Goal: Information Seeking & Learning: Learn about a topic

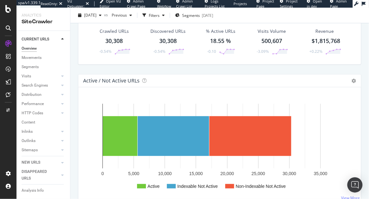
scroll to position [8, 0]
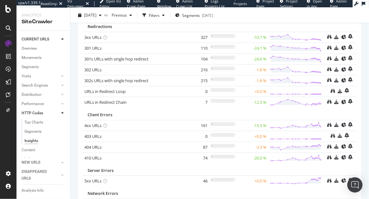
scroll to position [51, 0]
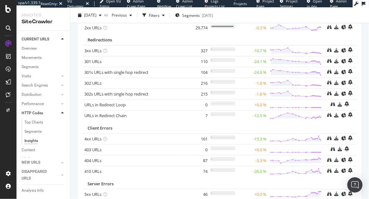
click at [306, 17] on div "2025 Oct. 12th vs Previous Filters Segments 2025-10-09" at bounding box center [220, 16] width 299 height 13
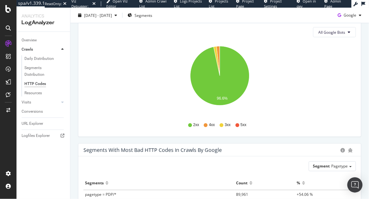
scroll to position [99, 0]
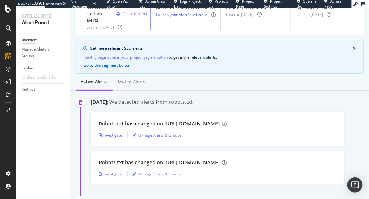
scroll to position [63, 0]
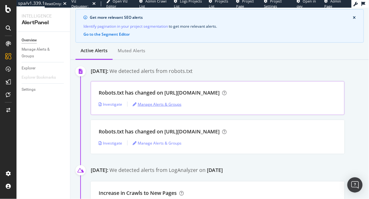
click at [142, 103] on div "Manage Alerts & Groups" at bounding box center [157, 103] width 49 height 5
click at [115, 104] on div "Investigate" at bounding box center [111, 103] width 24 height 5
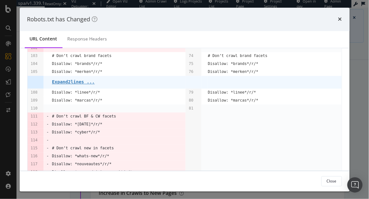
scroll to position [427, 0]
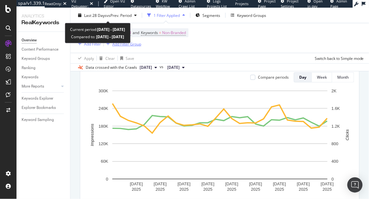
scroll to position [84, 0]
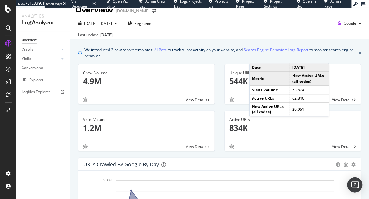
scroll to position [3, 0]
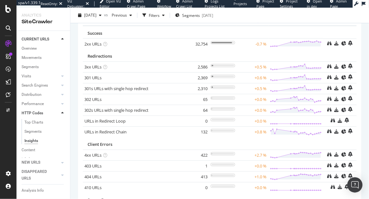
scroll to position [17, 0]
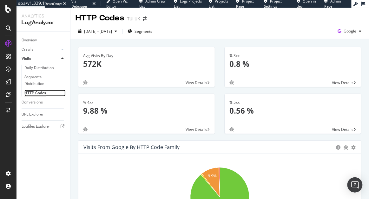
click at [42, 94] on div "HTTP Codes" at bounding box center [35, 93] width 22 height 7
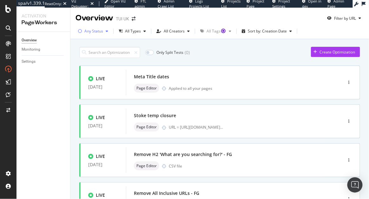
click at [100, 31] on div "Any Status" at bounding box center [93, 31] width 19 height 4
click at [193, 52] on div "Only Split Tests ( 0 ) Create Optimization" at bounding box center [219, 52] width 281 height 11
click at [26, 51] on div "Monitoring" at bounding box center [31, 49] width 19 height 7
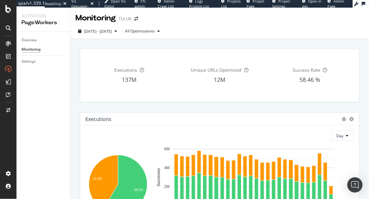
click at [224, 38] on div "2025 Oct. 14th - Oct. 14th All Optimizations" at bounding box center [220, 32] width 299 height 13
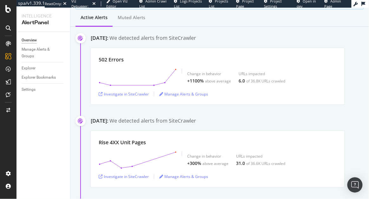
scroll to position [128, 0]
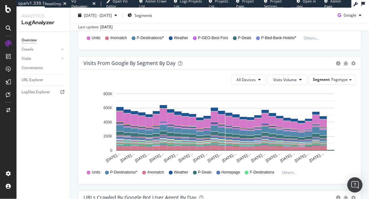
scroll to position [512, 0]
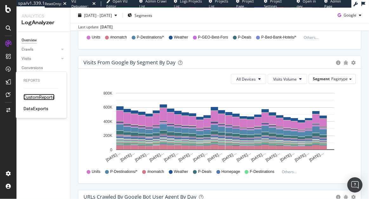
click at [36, 97] on div "CustomReports" at bounding box center [39, 97] width 31 height 6
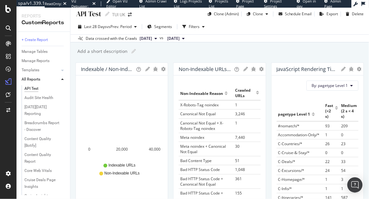
scroll to position [6, 0]
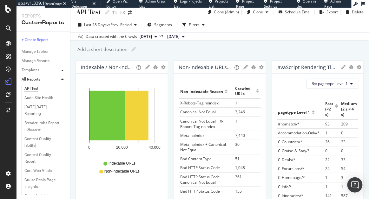
click at [62, 71] on icon at bounding box center [62, 70] width 3 height 4
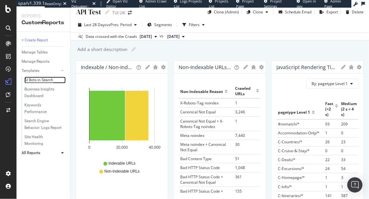
click at [36, 79] on div "AI Bots in Search" at bounding box center [38, 80] width 29 height 7
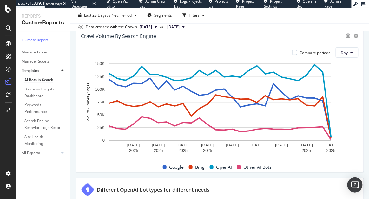
scroll to position [314, 0]
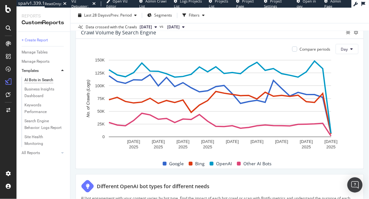
click at [242, 21] on div "Last 28 Days vs Prev. Period Segments Filters" at bounding box center [220, 16] width 299 height 13
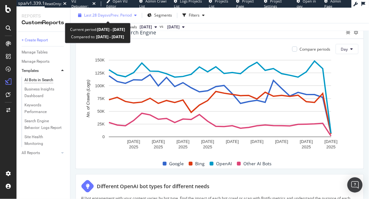
click at [104, 10] on div "Last 28 Days vs Prev. Period" at bounding box center [108, 15] width 64 height 10
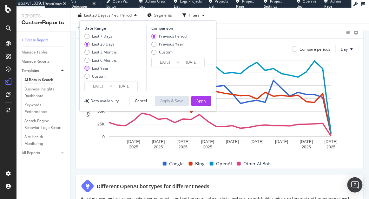
click at [102, 67] on div "Last Year" at bounding box center [100, 67] width 17 height 5
type input "2024/10/15"
type input "2023/10/16"
type input "2024/10/14"
click at [201, 101] on div "Apply" at bounding box center [202, 100] width 10 height 5
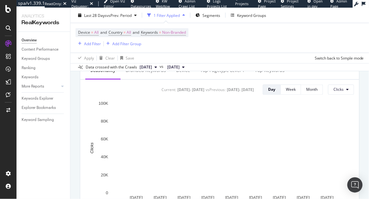
scroll to position [280, 0]
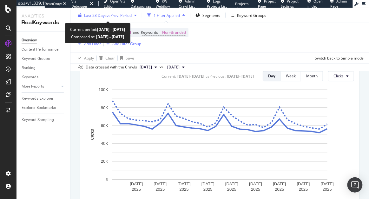
click at [116, 16] on span "vs Prev. Period" at bounding box center [119, 14] width 25 height 5
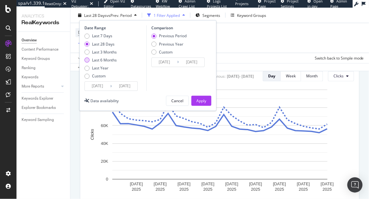
click at [108, 59] on div "Last 6 Months" at bounding box center [104, 59] width 25 height 5
type input "2025/04/12"
type input "2024/10/11"
type input "2025/04/11"
click at [104, 69] on div "Last Year" at bounding box center [100, 67] width 17 height 5
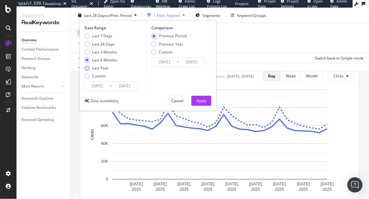
type input "2024/10/12"
type input "2023/10/13"
type input "2024/10/11"
click at [205, 104] on div "Apply" at bounding box center [202, 101] width 10 height 10
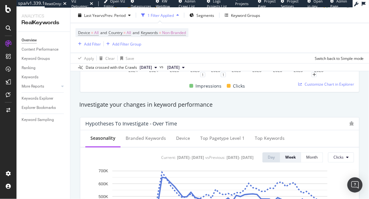
scroll to position [258, 0]
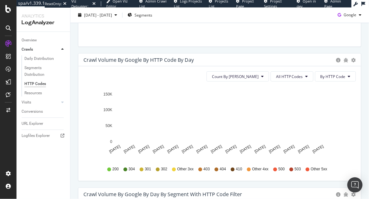
scroll to position [360, 0]
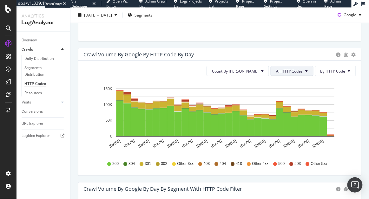
click at [286, 73] on span "All HTTP Codes" at bounding box center [289, 70] width 27 height 5
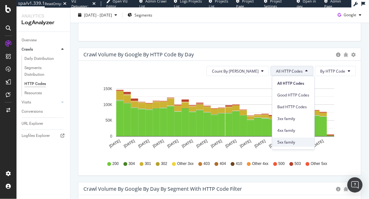
click at [287, 139] on span "5xx family" at bounding box center [294, 142] width 32 height 6
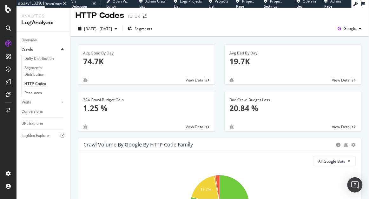
scroll to position [0, 0]
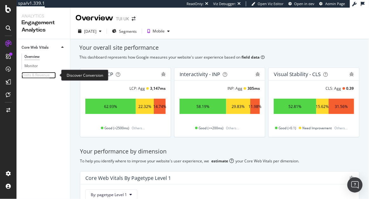
click at [32, 77] on div "Visits & Revenue" at bounding box center [36, 75] width 28 height 7
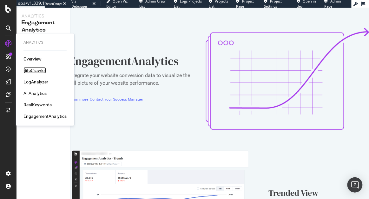
click at [39, 67] on div "SiteCrawler" at bounding box center [35, 70] width 23 height 6
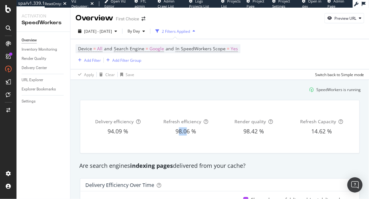
drag, startPoint x: 179, startPoint y: 131, endPoint x: 187, endPoint y: 131, distance: 8.3
click at [187, 131] on span "98.06 %" at bounding box center [186, 131] width 21 height 8
click at [44, 51] on div "Inventory Monitoring" at bounding box center [40, 49] width 36 height 7
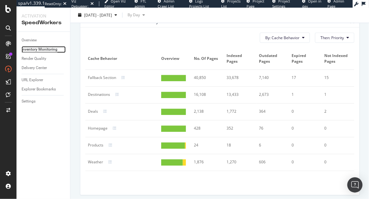
scroll to position [337, 0]
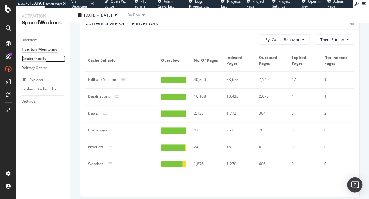
click at [38, 59] on div "Render Quality" at bounding box center [34, 58] width 25 height 7
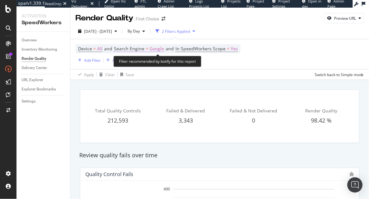
click at [155, 51] on span "Google" at bounding box center [157, 48] width 15 height 9
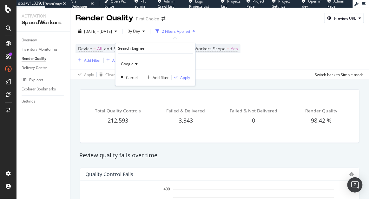
click at [138, 59] on div "Google" at bounding box center [156, 64] width 70 height 10
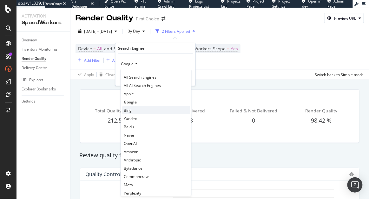
click at [138, 111] on div "Bing" at bounding box center [156, 110] width 68 height 8
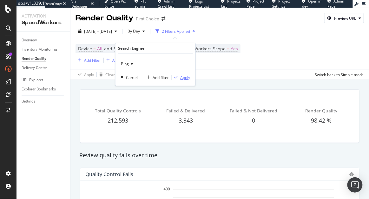
click at [185, 77] on div "Apply" at bounding box center [186, 77] width 10 height 5
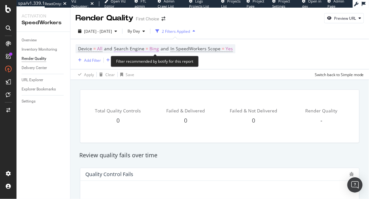
click at [157, 50] on span "Bing" at bounding box center [155, 48] width 10 height 9
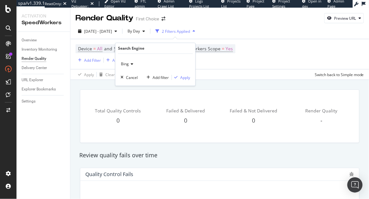
click at [132, 60] on div "Bing" at bounding box center [156, 64] width 70 height 10
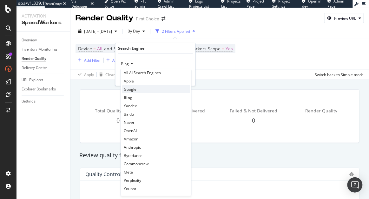
scroll to position [13, 0]
click at [236, 74] on div "Apply Clear Save Switch back to Simple mode" at bounding box center [220, 74] width 299 height 10
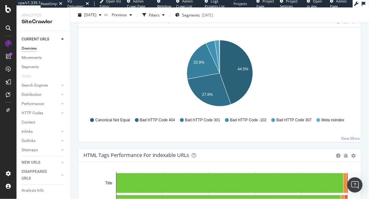
scroll to position [357, 0]
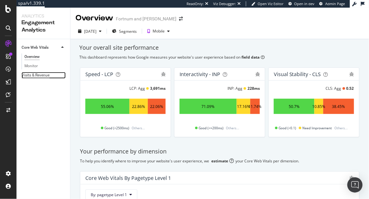
click at [25, 75] on div "Visits & Revenue" at bounding box center [36, 75] width 28 height 7
